Goal: Transaction & Acquisition: Purchase product/service

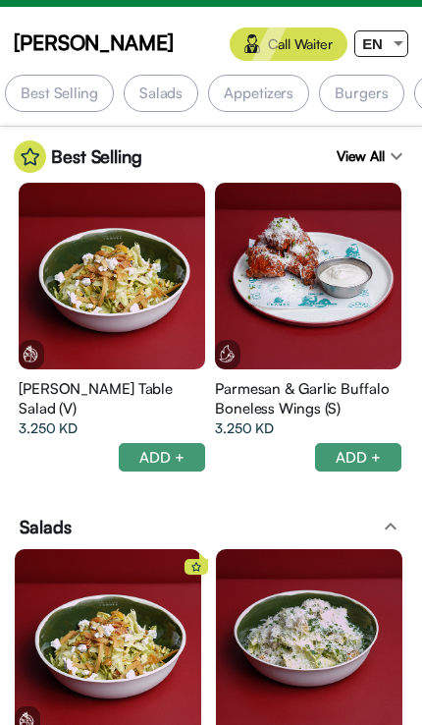
click at [405, 35] on div at bounding box center [399, 43] width 18 height 25
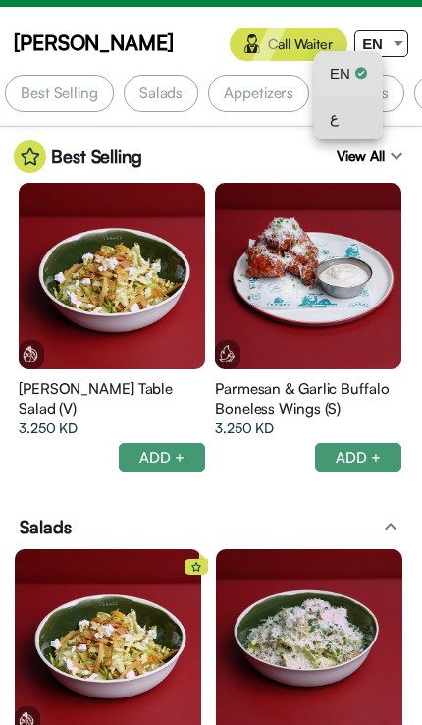
click at [352, 126] on div "ع" at bounding box center [348, 117] width 37 height 44
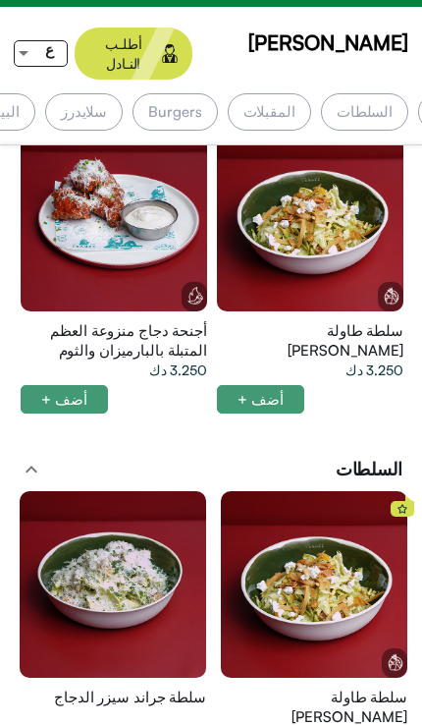
click at [73, 363] on div "أجنحة دجاج منزوعة العظم المتبلة بالبارميزان والثوم 3.250 دك أضف +" at bounding box center [114, 274] width 196 height 318
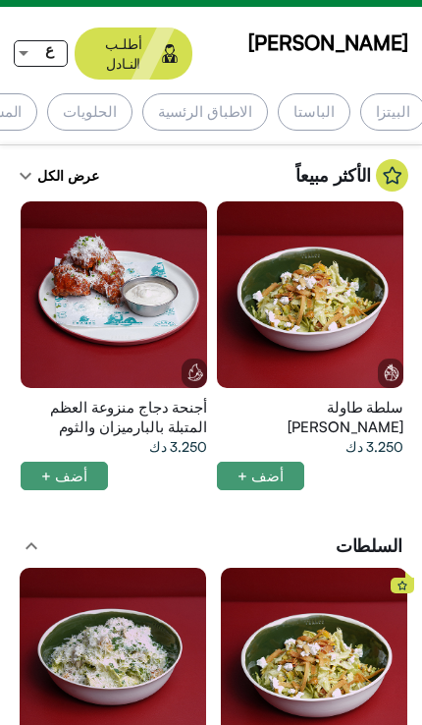
click at [269, 93] on div "الاطباق الرئسية" at bounding box center [205, 111] width 127 height 37
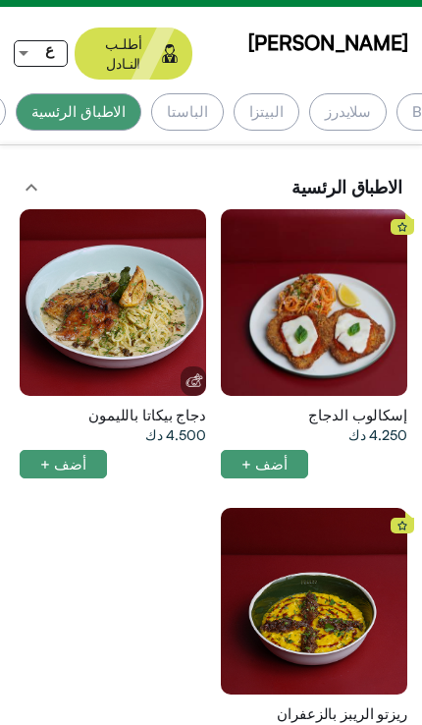
click at [223, 93] on div "الباستا" at bounding box center [187, 111] width 72 height 37
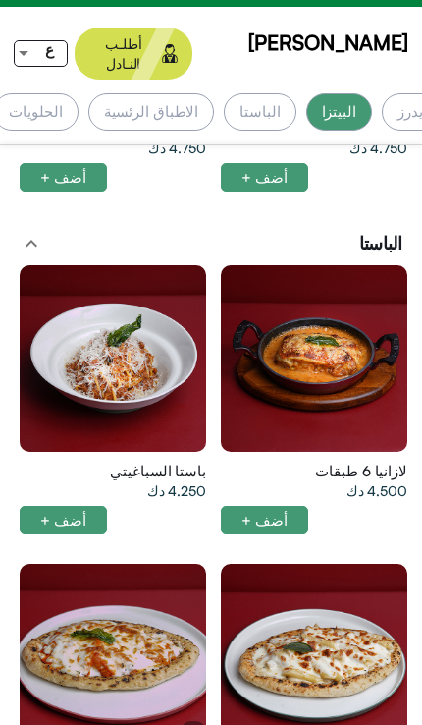
click at [123, 357] on div at bounding box center [113, 358] width 187 height 187
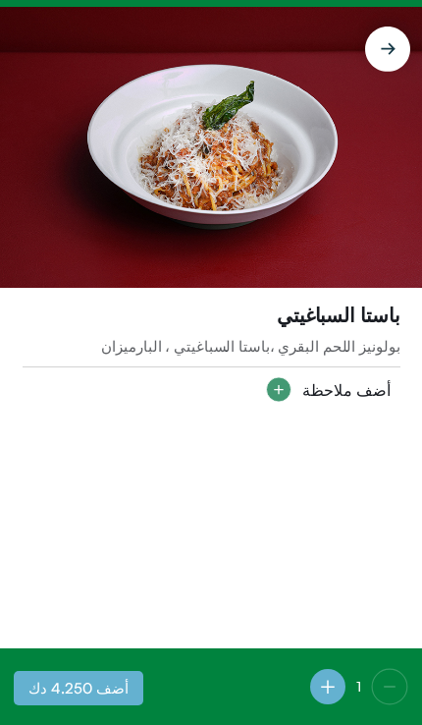
click at [331, 181] on img at bounding box center [211, 147] width 422 height 281
click at [280, 180] on img at bounding box center [211, 147] width 422 height 281
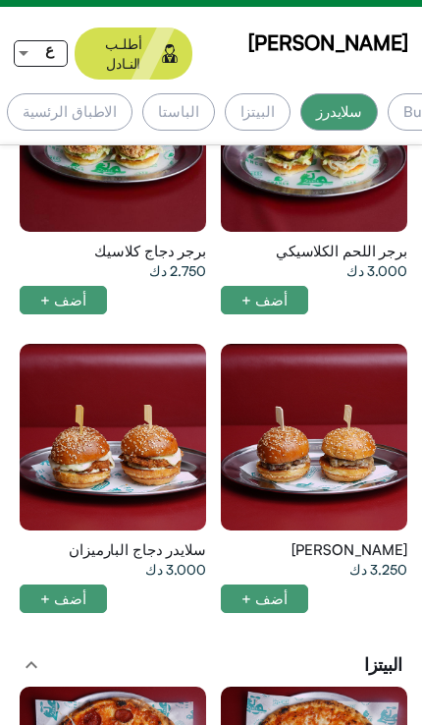
scroll to position [0, -354]
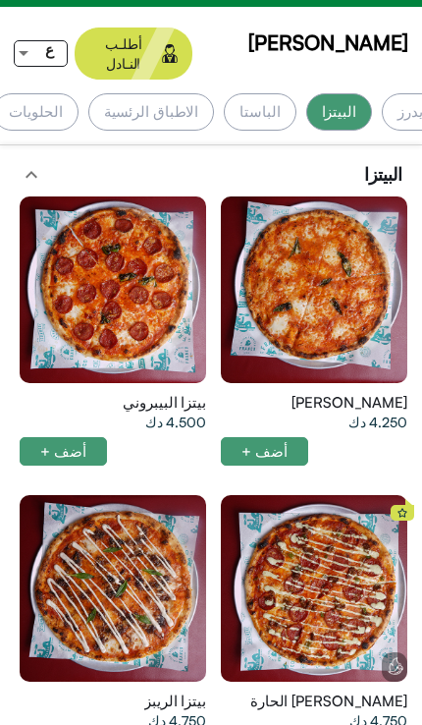
click at [296, 93] on div "الباستا" at bounding box center [260, 111] width 72 height 37
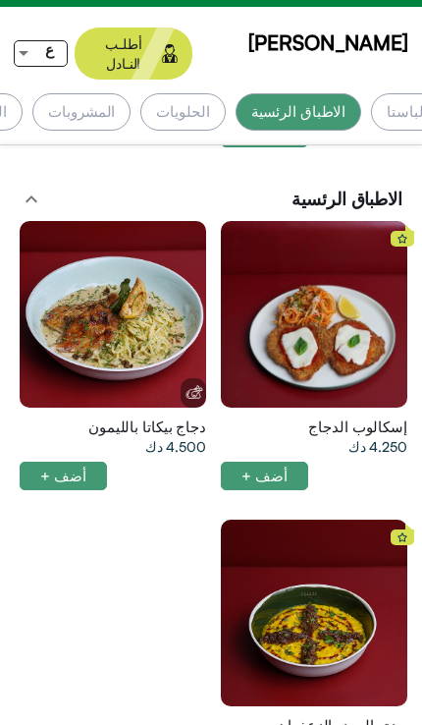
click at [94, 289] on div at bounding box center [113, 314] width 187 height 187
click at [250, 327] on div at bounding box center [314, 314] width 187 height 187
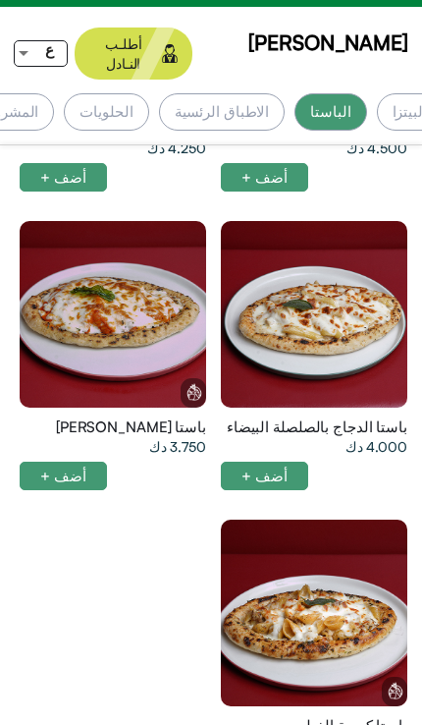
click at [282, 303] on div at bounding box center [314, 314] width 187 height 187
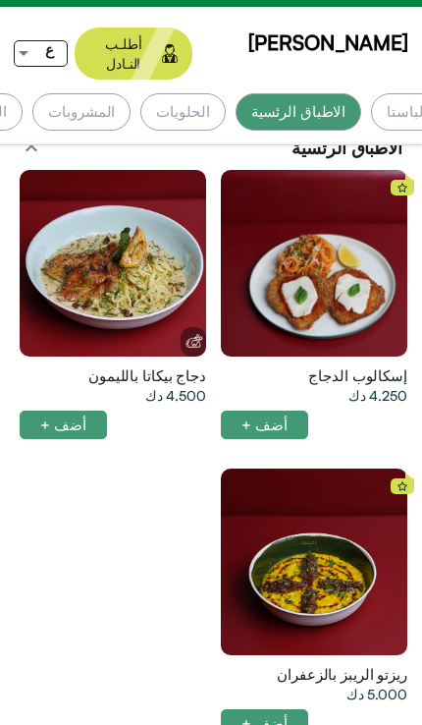
click at [96, 222] on div at bounding box center [113, 263] width 187 height 187
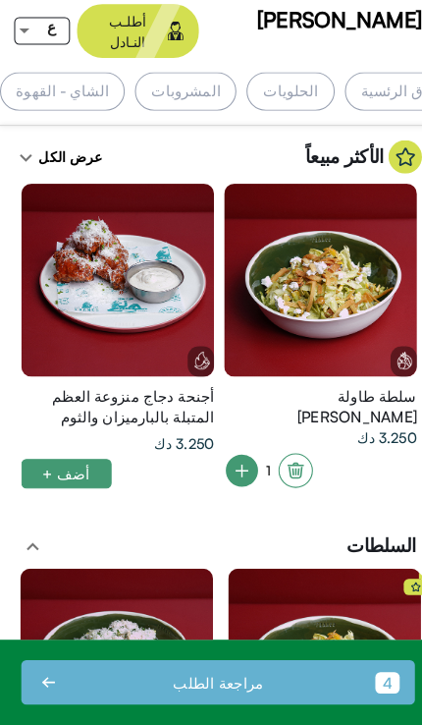
scroll to position [0, -680]
click at [228, 93] on div "المشروبات" at bounding box center [179, 111] width 98 height 37
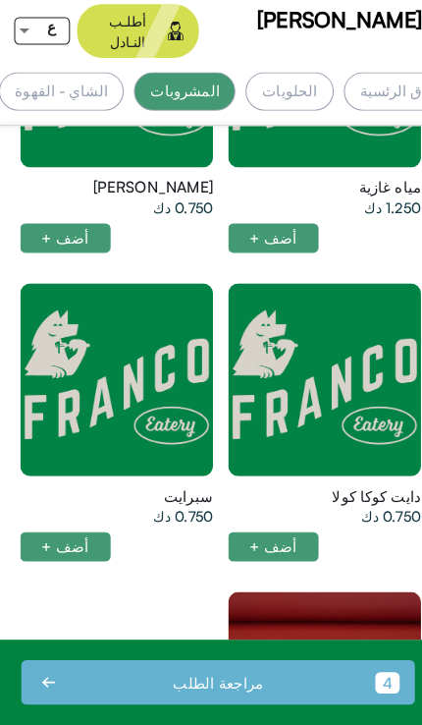
scroll to position [6069, 0]
